Goal: Navigation & Orientation: Understand site structure

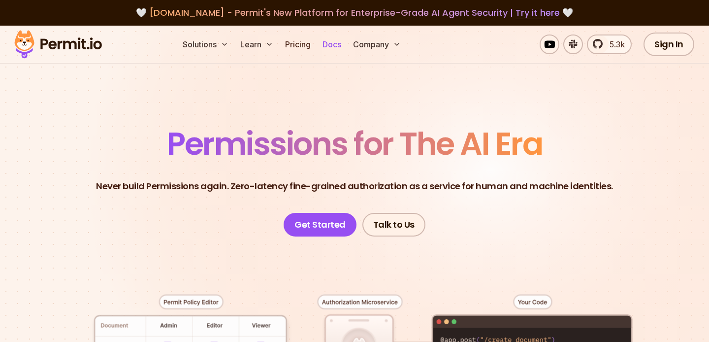
click at [337, 43] on link "Docs" at bounding box center [331, 44] width 27 height 20
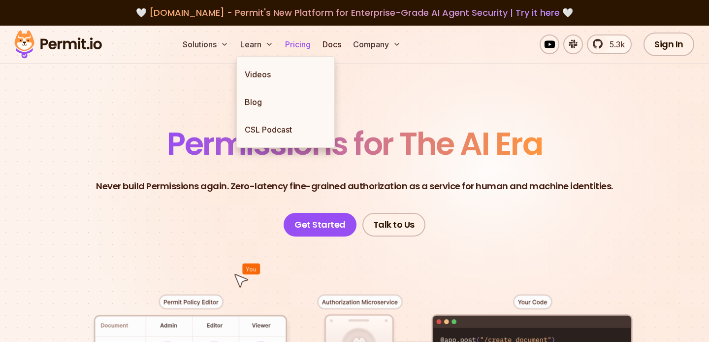
click at [282, 38] on link "Pricing" at bounding box center [297, 44] width 33 height 20
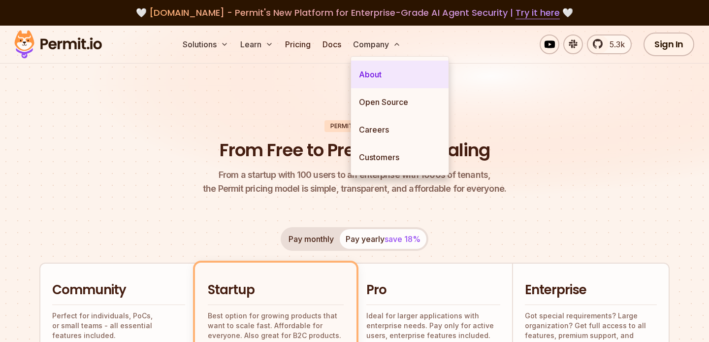
click at [368, 73] on link "About" at bounding box center [399, 75] width 97 height 28
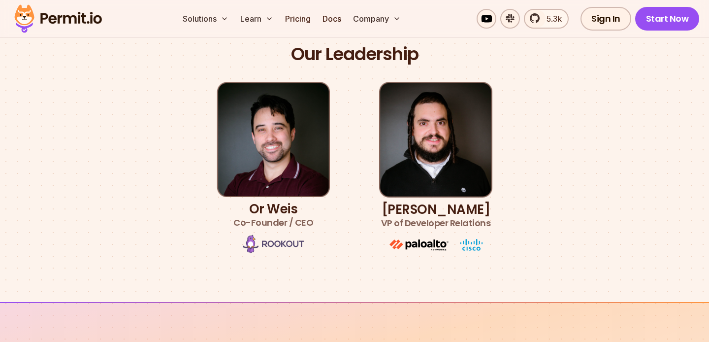
scroll to position [562, 0]
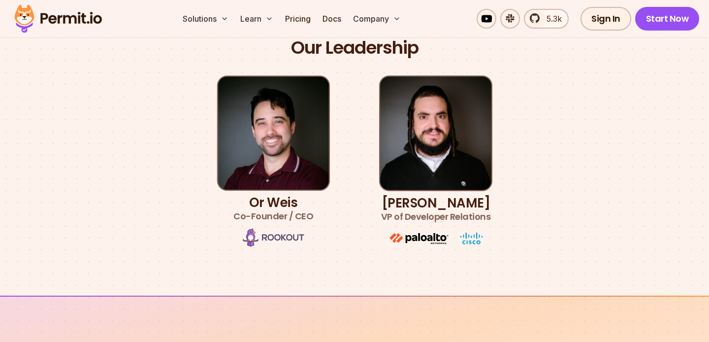
click at [269, 242] on img at bounding box center [274, 237] width 62 height 19
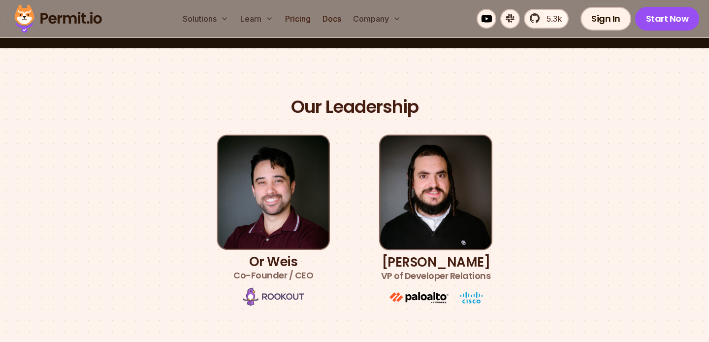
scroll to position [0, 0]
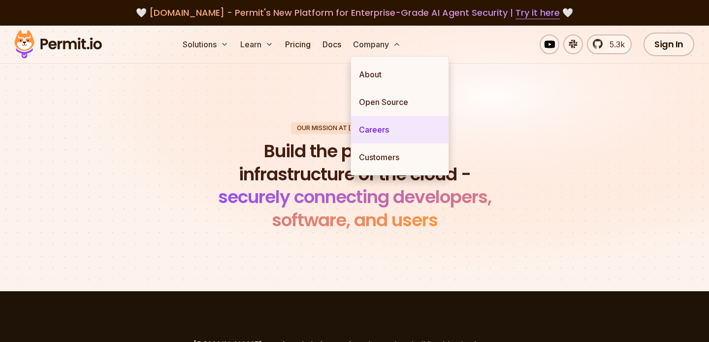
click at [378, 129] on link "Careers" at bounding box center [399, 130] width 97 height 28
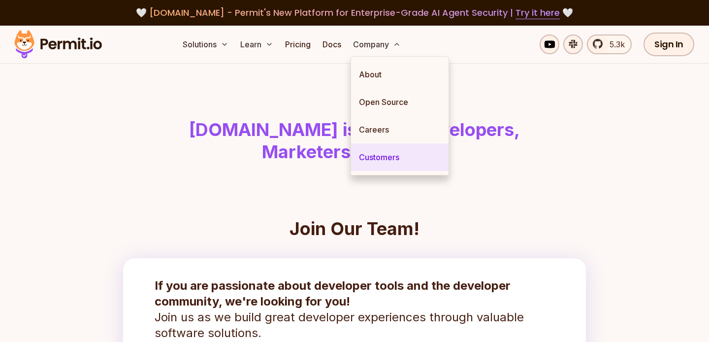
click at [380, 160] on link "Customers" at bounding box center [399, 157] width 97 height 28
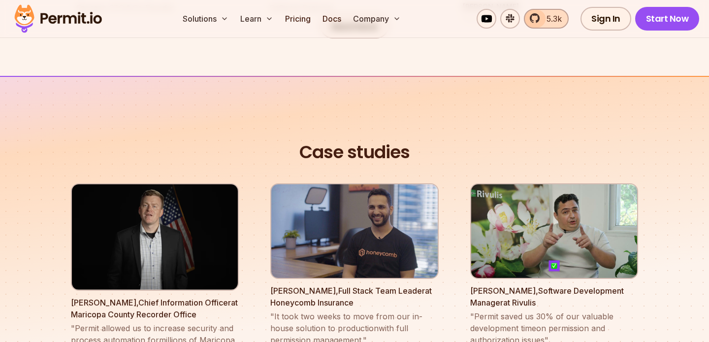
scroll to position [842, 0]
